Goal: Task Accomplishment & Management: Complete application form

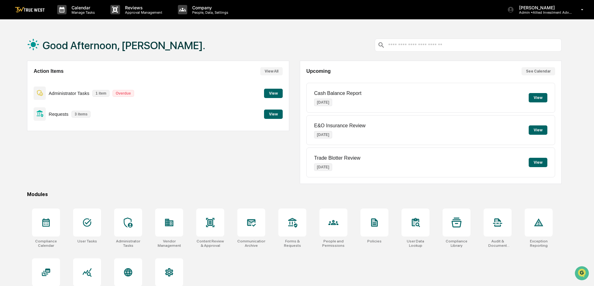
click at [275, 113] on button "View" at bounding box center [273, 114] width 19 height 9
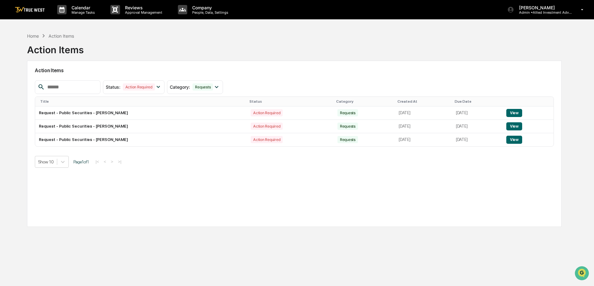
click at [517, 112] on button "View" at bounding box center [514, 113] width 16 height 8
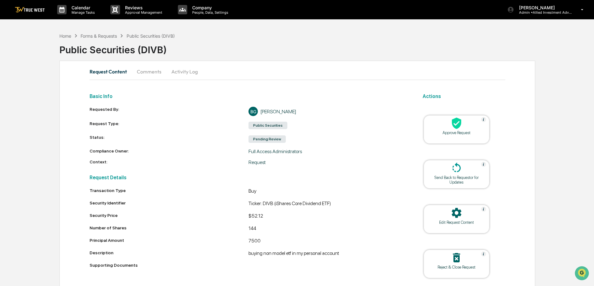
click at [454, 130] on div "Approve Request" at bounding box center [457, 132] width 56 height 5
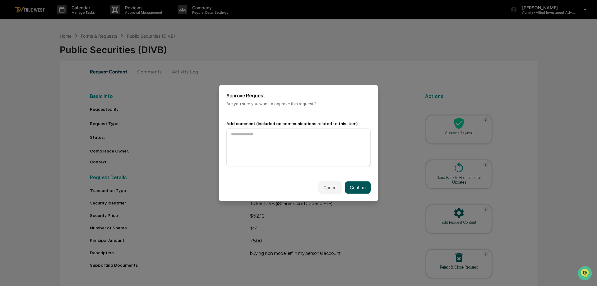
click at [358, 186] on button "Confirm" at bounding box center [358, 187] width 26 height 12
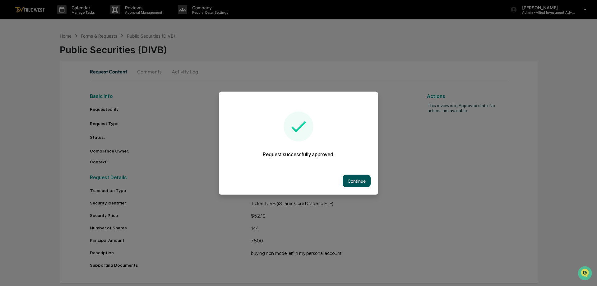
click at [345, 178] on button "Continue" at bounding box center [357, 181] width 28 height 12
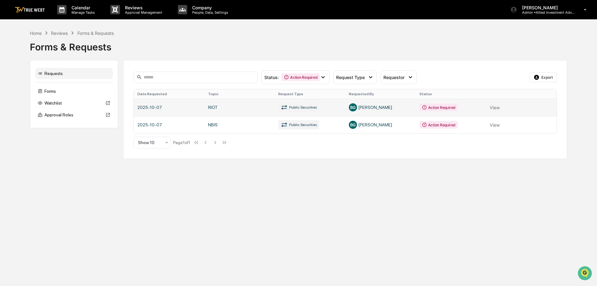
click at [496, 107] on link at bounding box center [345, 107] width 423 height 17
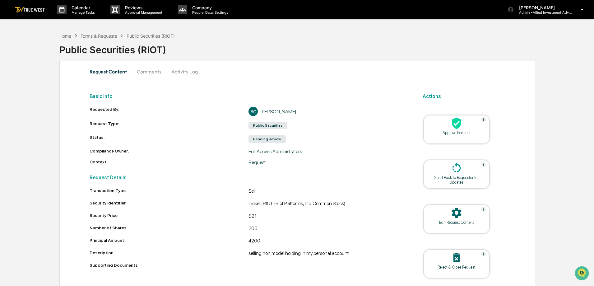
click at [452, 130] on div at bounding box center [457, 123] width 62 height 13
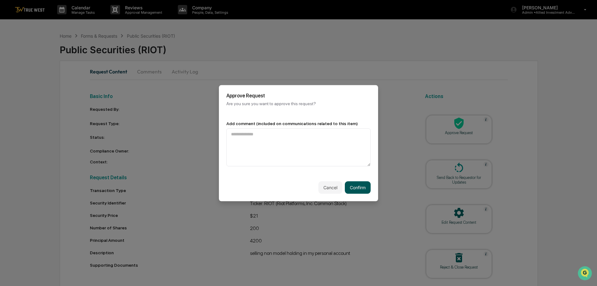
click at [356, 185] on button "Confirm" at bounding box center [358, 187] width 26 height 12
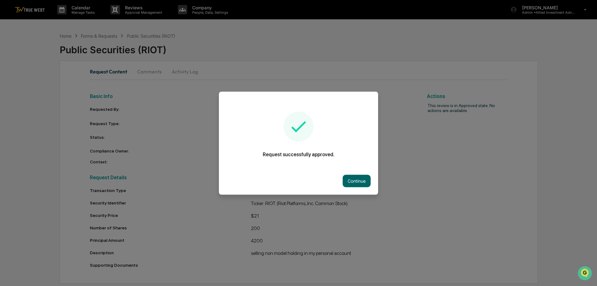
click at [350, 179] on button "Continue" at bounding box center [357, 181] width 28 height 12
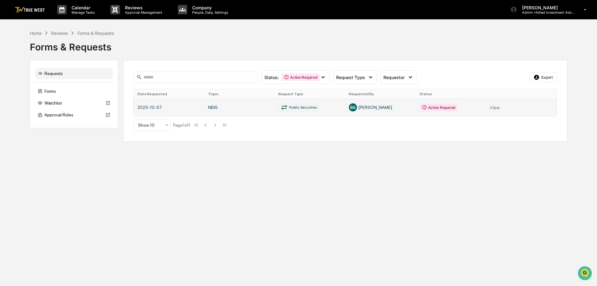
click at [440, 108] on link at bounding box center [345, 107] width 423 height 17
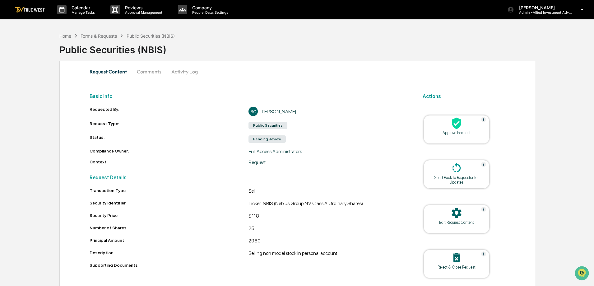
click at [463, 129] on div at bounding box center [457, 123] width 62 height 13
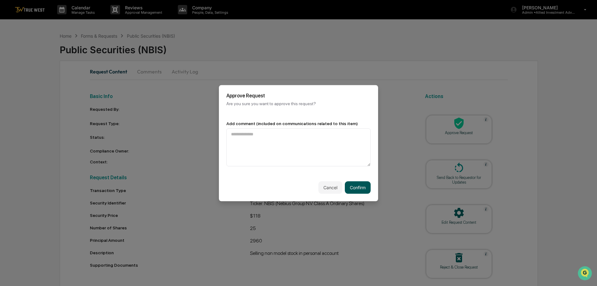
click at [363, 185] on button "Confirm" at bounding box center [358, 187] width 26 height 12
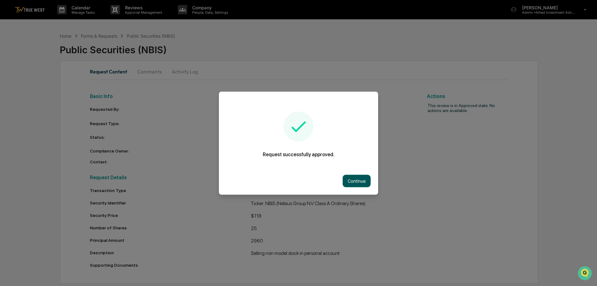
click at [356, 177] on button "Continue" at bounding box center [357, 181] width 28 height 12
